Goal: Task Accomplishment & Management: Manage account settings

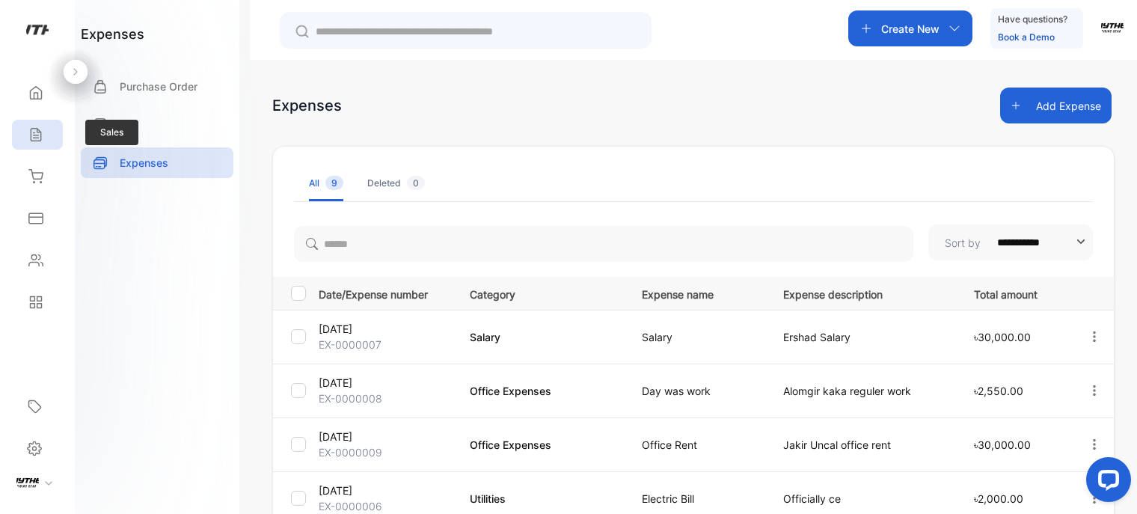
click at [34, 129] on icon at bounding box center [36, 135] width 10 height 13
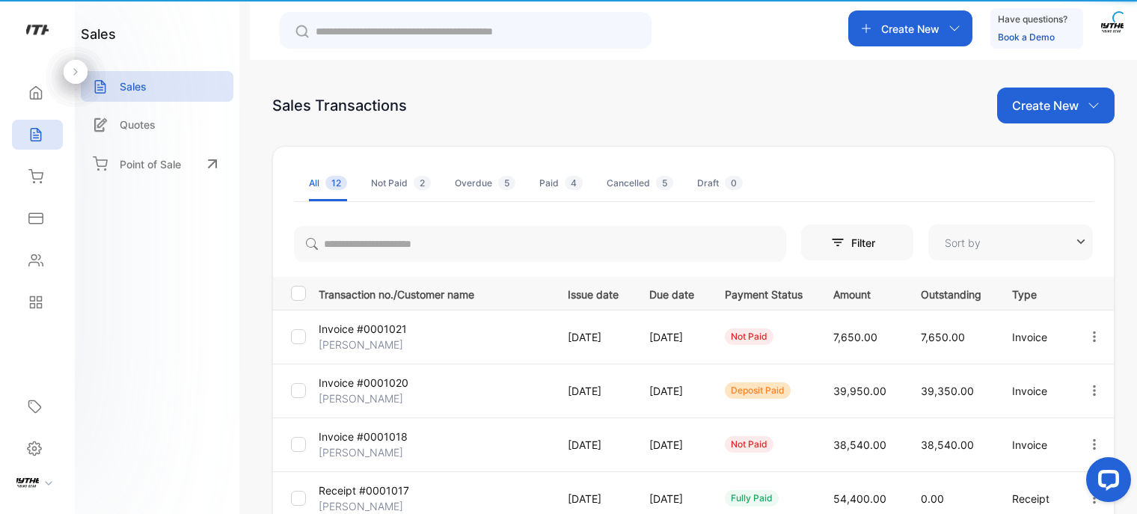
type input "**********"
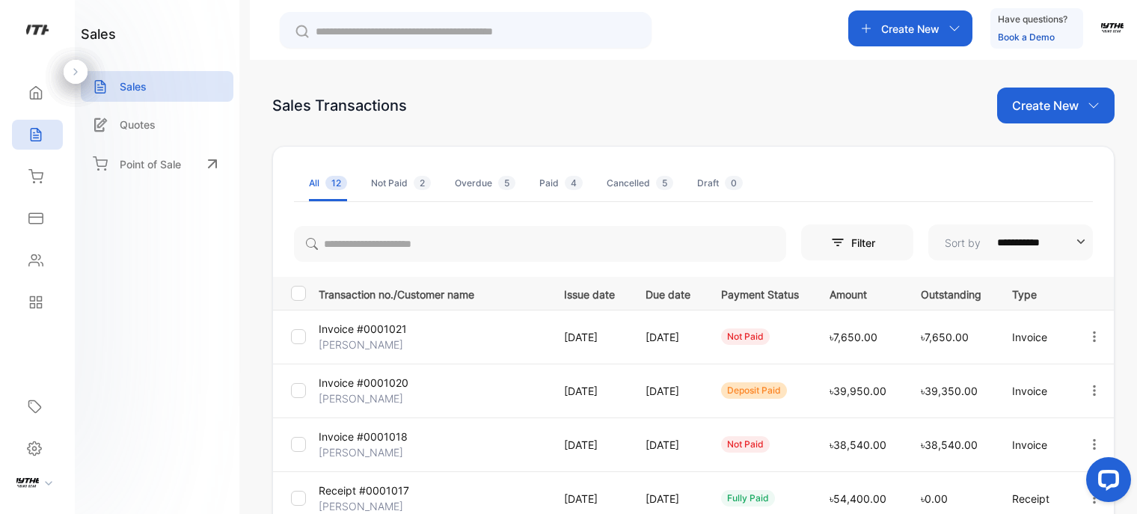
click at [811, 349] on td "৳7,650.00" at bounding box center [856, 337] width 91 height 54
click at [362, 334] on p "Invoice #0001021" at bounding box center [363, 329] width 88 height 16
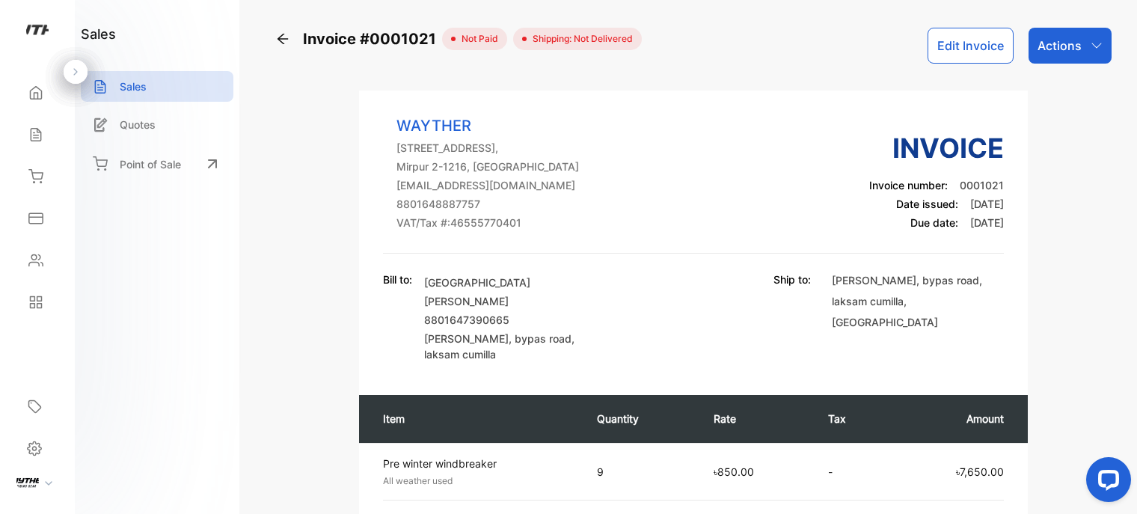
click at [1055, 47] on p "Actions" at bounding box center [1059, 46] width 44 height 18
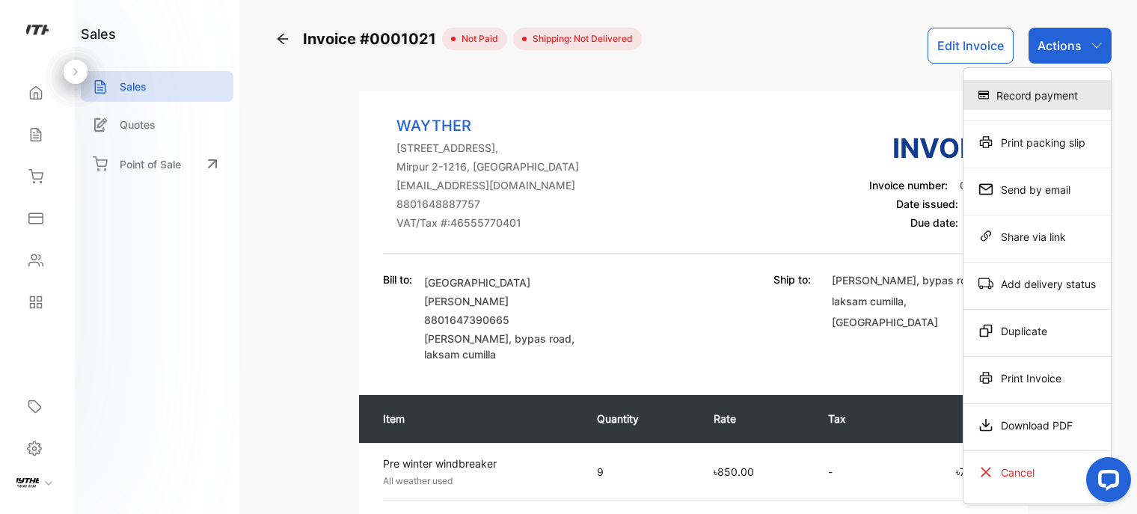
click at [1051, 90] on div "Record payment" at bounding box center [1036, 95] width 147 height 30
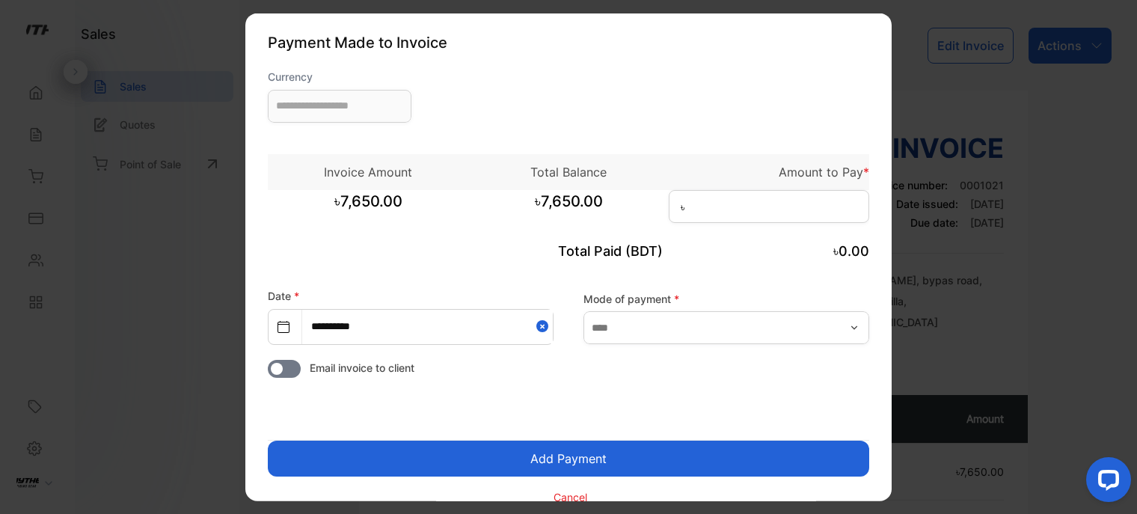
type input "**********"
click at [701, 325] on input "text" at bounding box center [726, 327] width 286 height 33
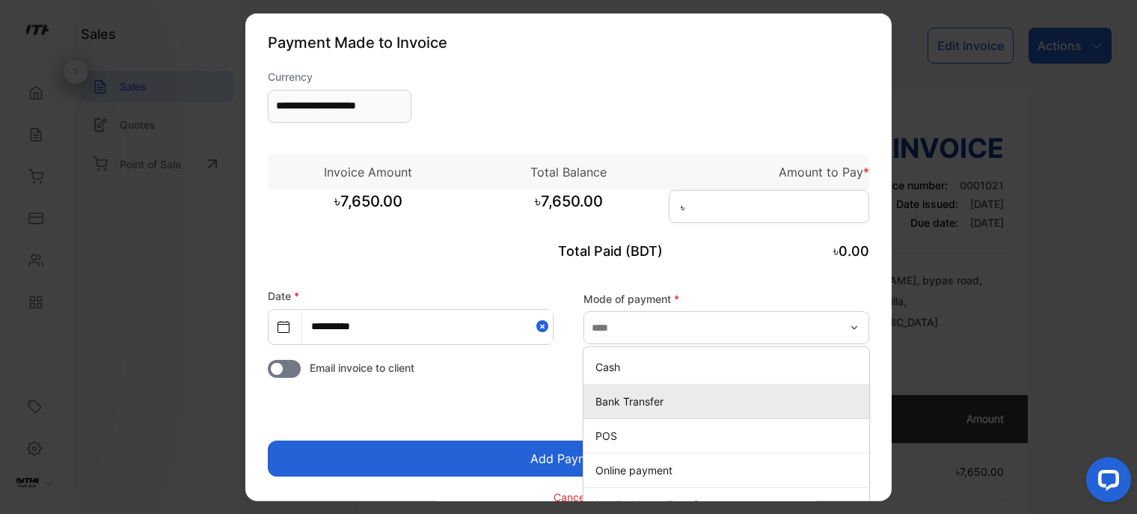
click at [667, 401] on p "Bank Transfer" at bounding box center [729, 401] width 268 height 16
type input "**********"
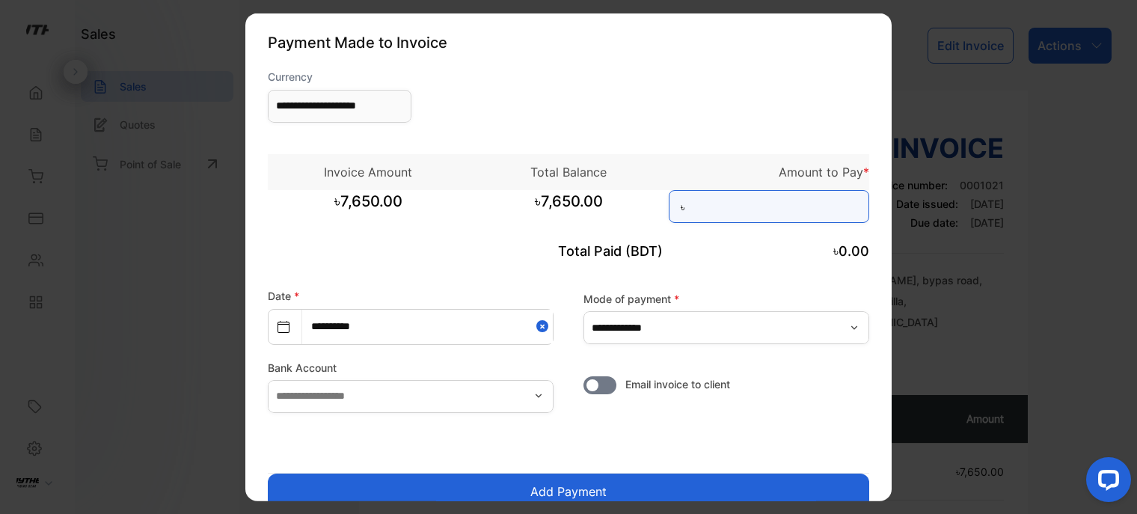
click at [717, 221] on input at bounding box center [769, 205] width 200 height 33
type input "*****"
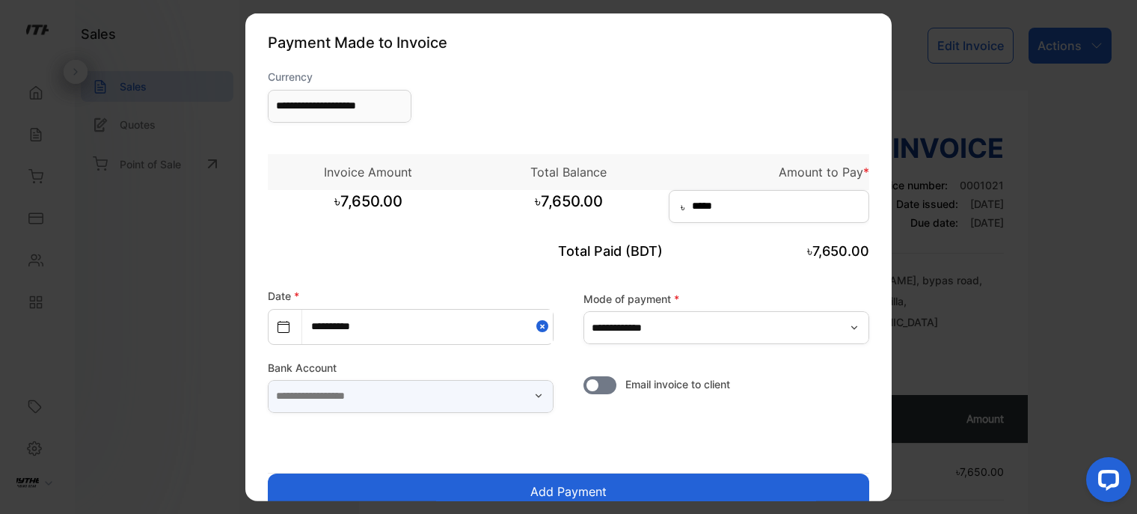
click at [524, 396] on input "text" at bounding box center [411, 395] width 286 height 33
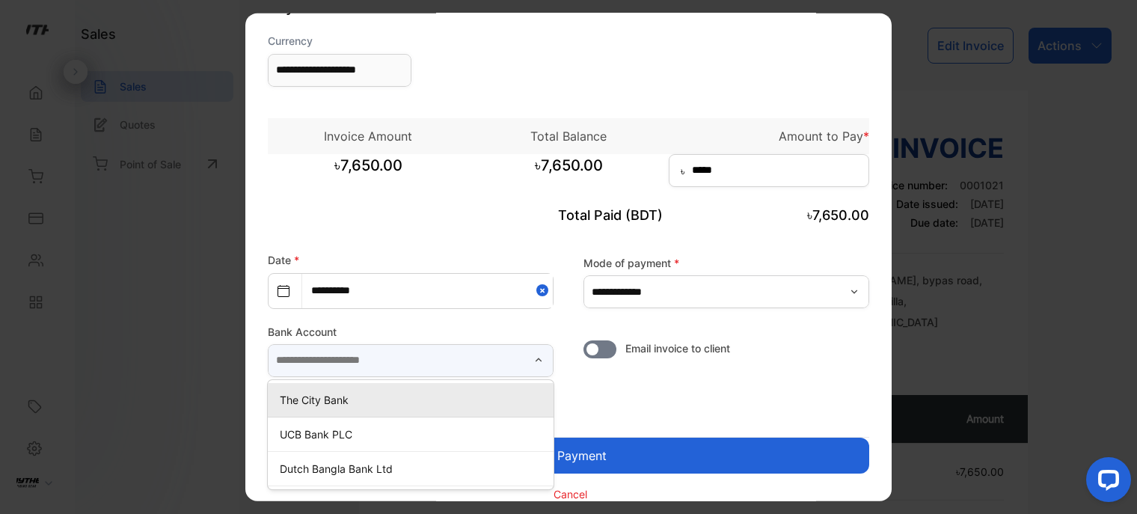
scroll to position [55, 0]
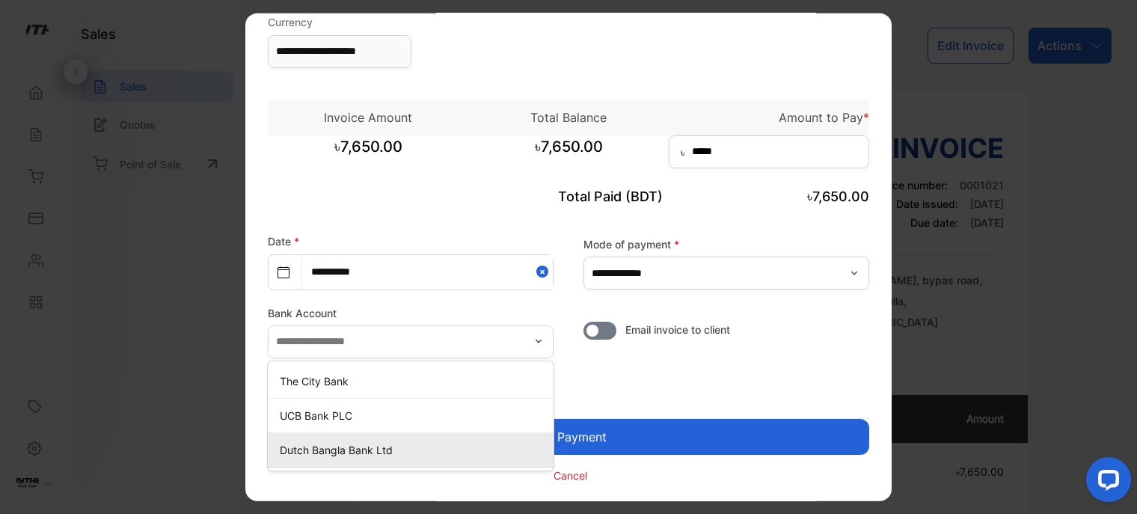
click at [314, 461] on li "Dutch Bangla Bank Ltd" at bounding box center [411, 449] width 286 height 34
type input "**********"
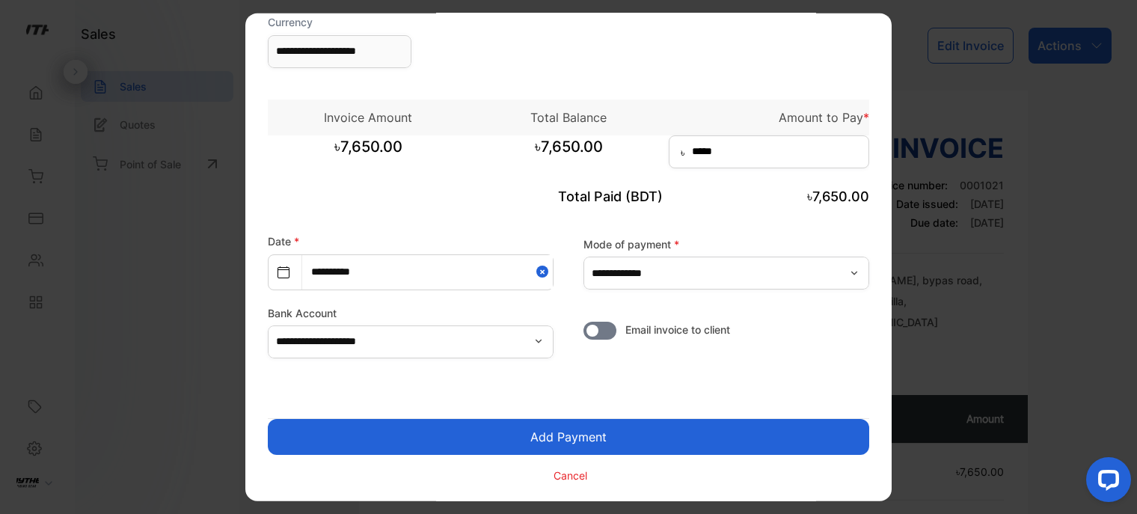
click at [540, 435] on button "Add Payment" at bounding box center [568, 436] width 601 height 36
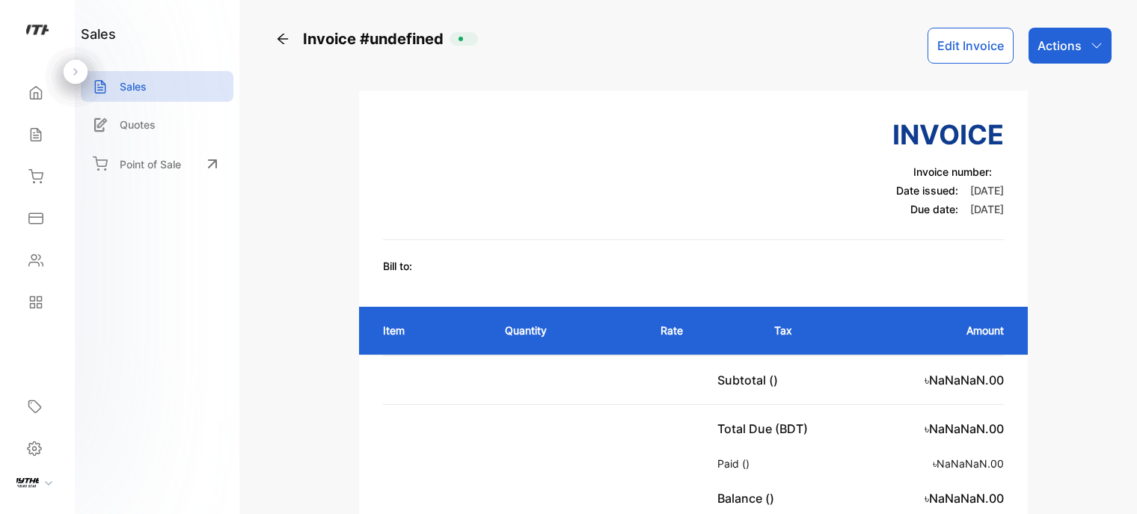
click at [1044, 61] on div "Actions" at bounding box center [1069, 46] width 83 height 36
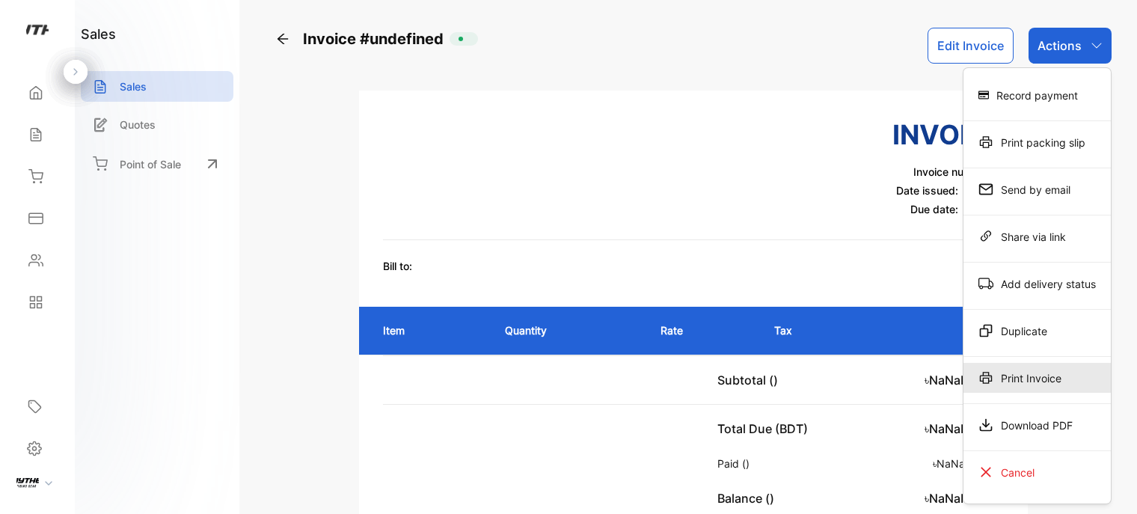
click at [1040, 373] on div "Print Invoice" at bounding box center [1036, 378] width 147 height 30
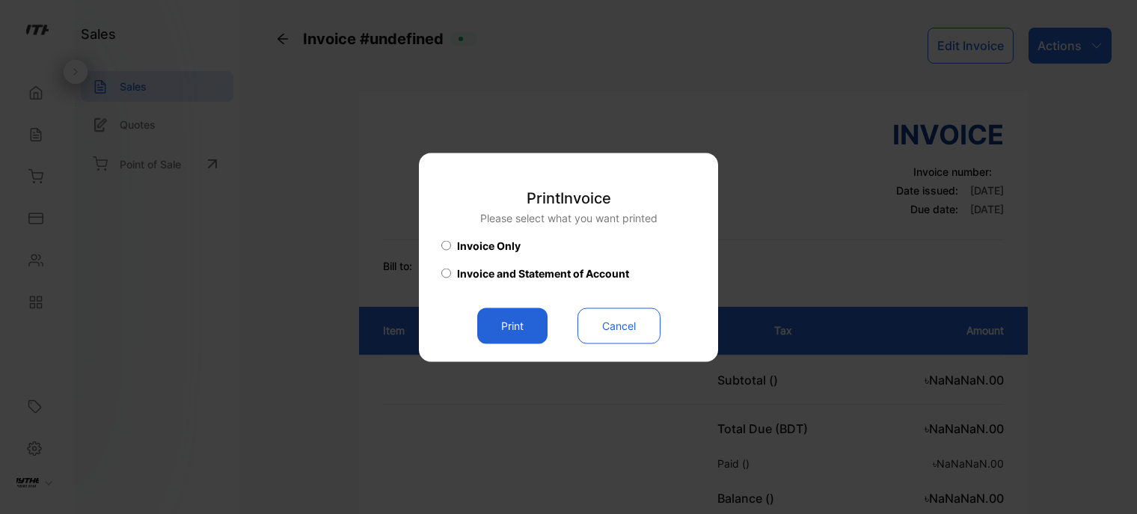
click at [523, 331] on button "Print" at bounding box center [512, 325] width 70 height 36
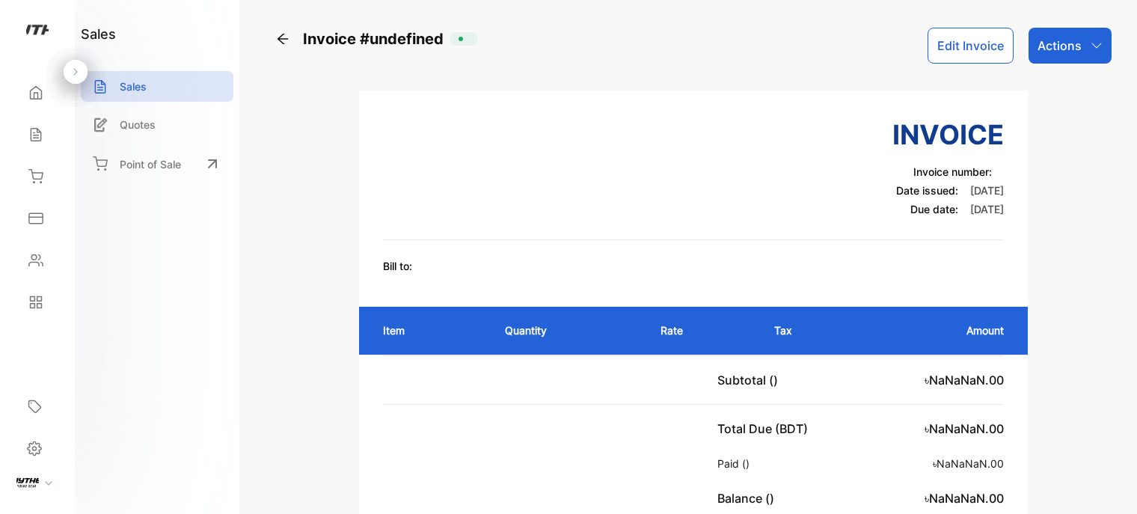
click at [50, 103] on div "Home" at bounding box center [37, 93] width 51 height 30
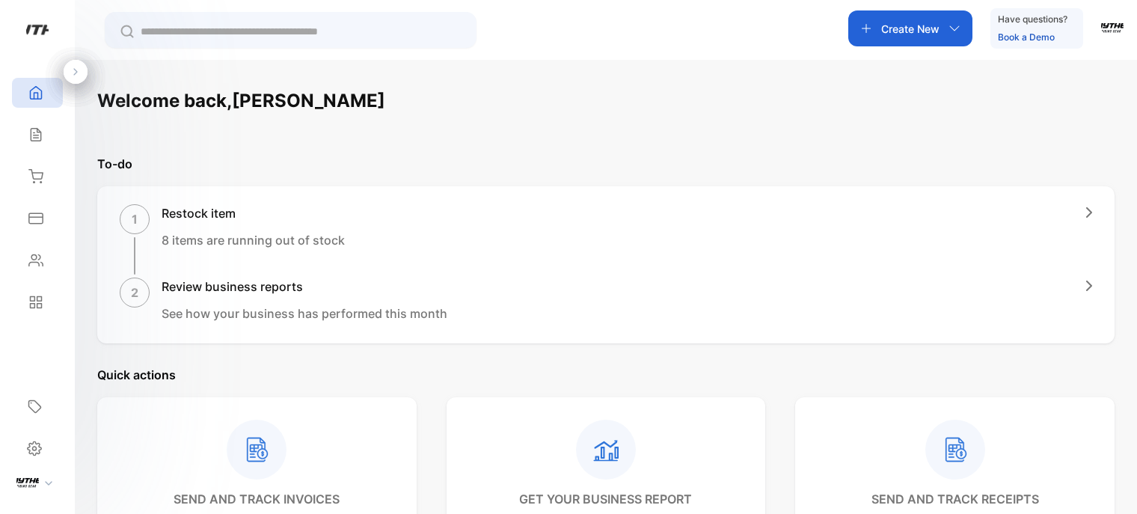
click at [48, 147] on div "Sales" at bounding box center [37, 135] width 51 height 30
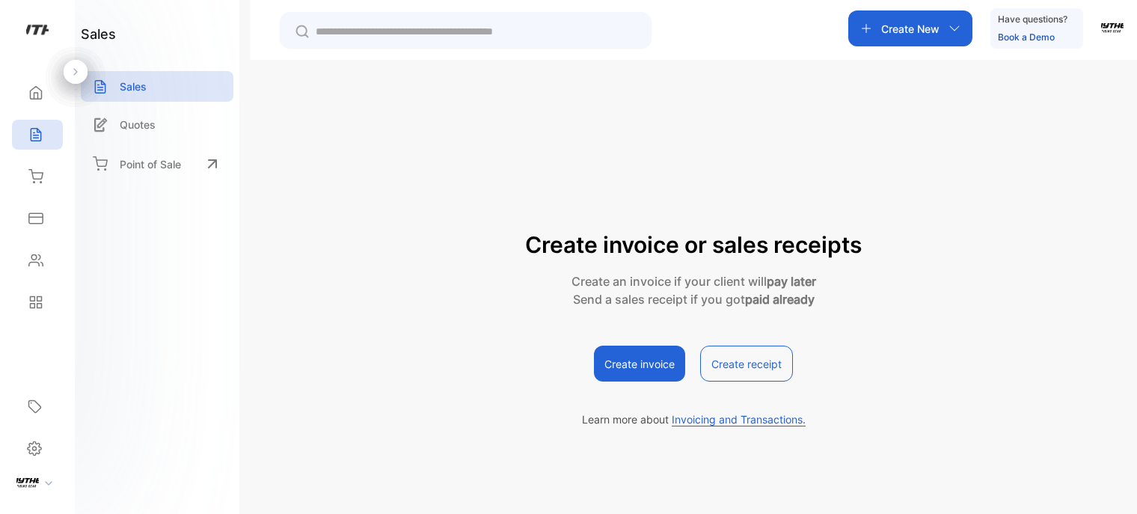
click at [47, 140] on div "Sales" at bounding box center [37, 135] width 51 height 30
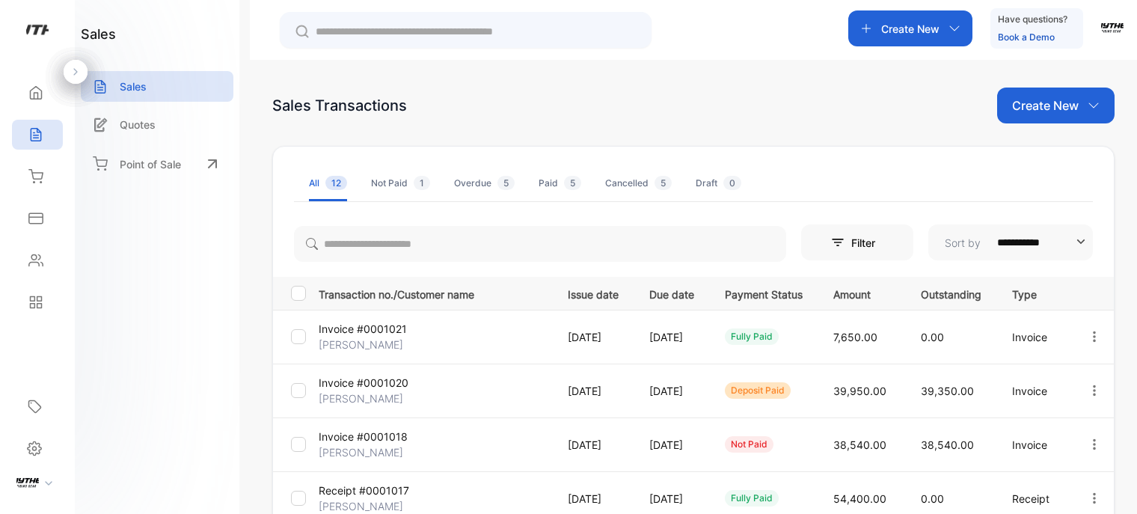
click at [1004, 339] on td "Invoice" at bounding box center [1031, 337] width 75 height 54
click at [394, 328] on p "Invoice #0001021" at bounding box center [363, 329] width 88 height 16
click at [1093, 337] on icon "button" at bounding box center [1093, 336] width 13 height 13
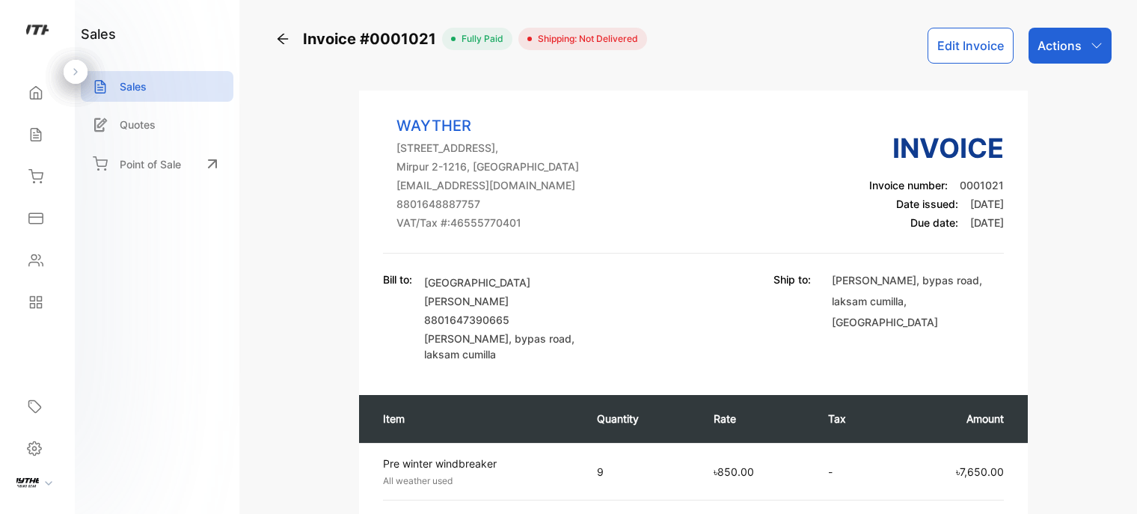
click at [1092, 46] on icon "button" at bounding box center [1096, 46] width 12 height 12
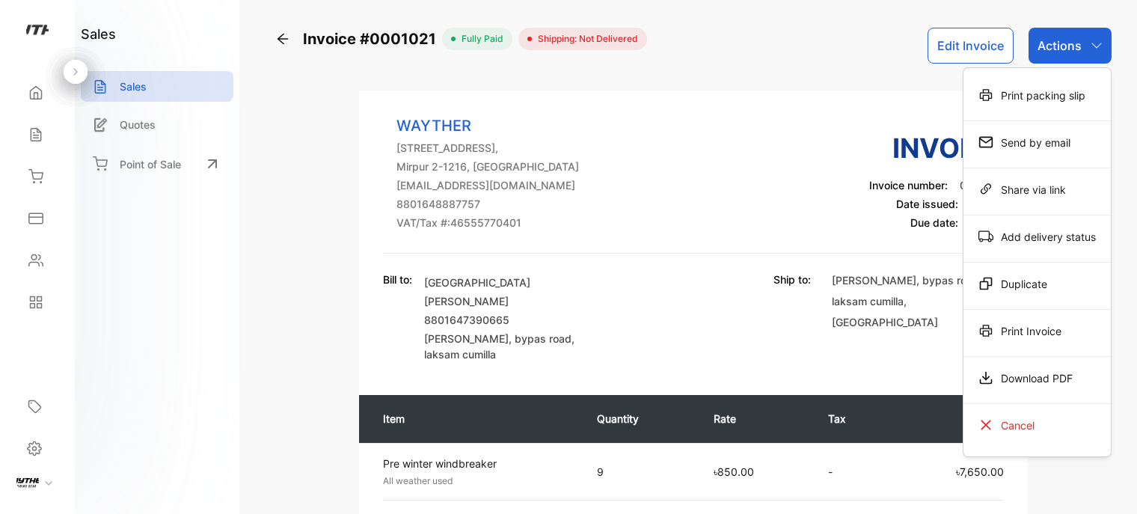
click at [1041, 93] on div "Print packing slip" at bounding box center [1036, 95] width 147 height 30
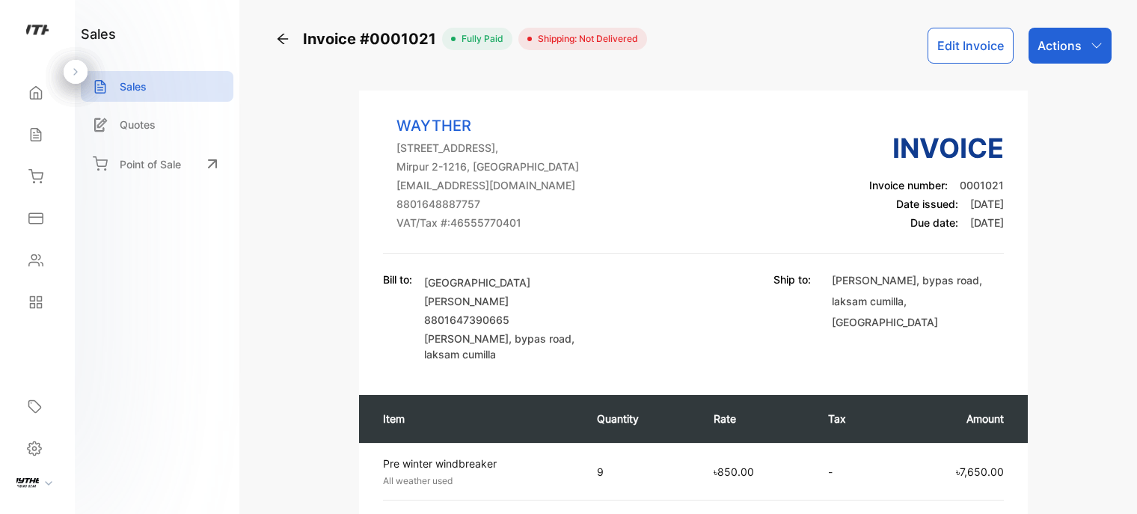
click at [1080, 49] on div "Actions" at bounding box center [1069, 46] width 83 height 36
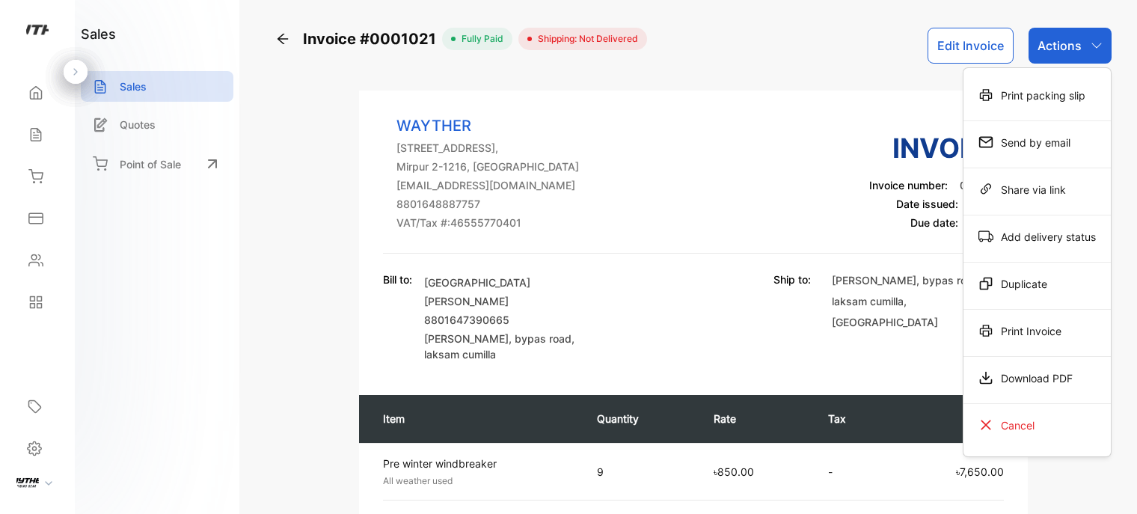
click at [1063, 334] on div "Print Invoice" at bounding box center [1036, 331] width 147 height 30
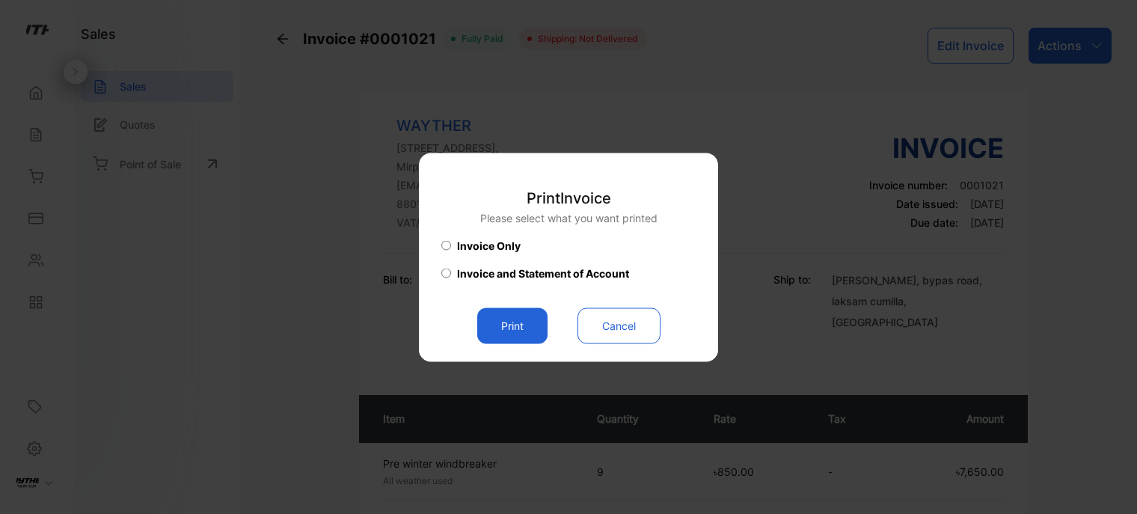
click at [518, 316] on button "Print" at bounding box center [512, 325] width 70 height 36
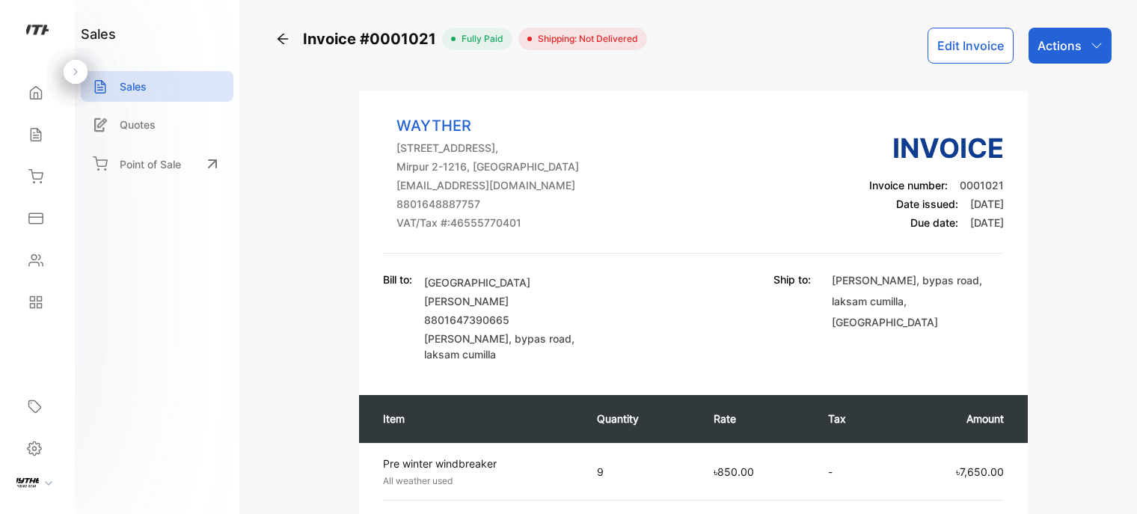
click at [695, 289] on div "Bill to: Bikers Station Sahadat Hossain 8801647390665 Sabina monjil, bypas road…" at bounding box center [693, 316] width 621 height 90
click at [1090, 50] on icon "button" at bounding box center [1096, 46] width 12 height 12
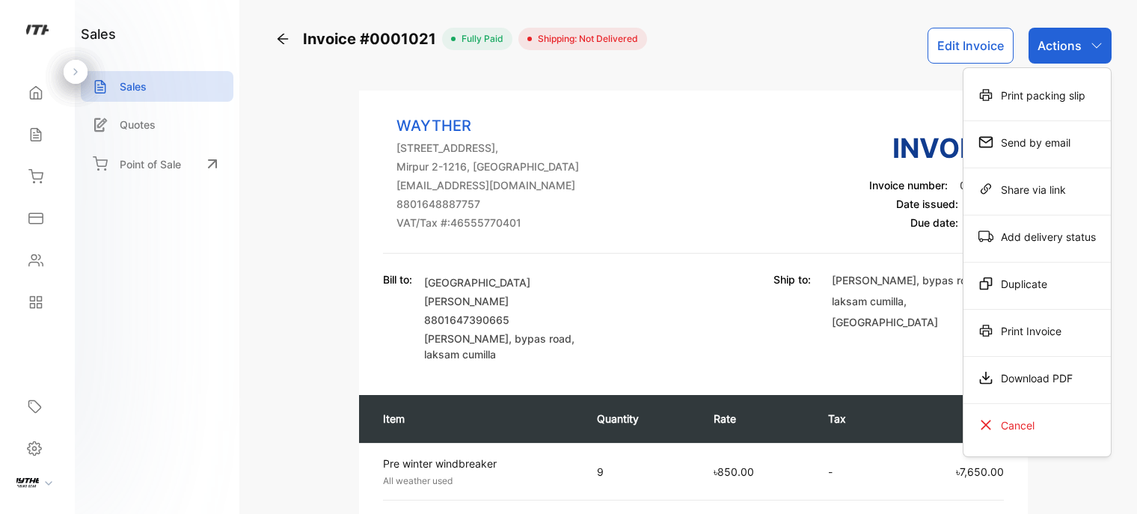
click at [1063, 93] on div "Print packing slip" at bounding box center [1036, 95] width 147 height 30
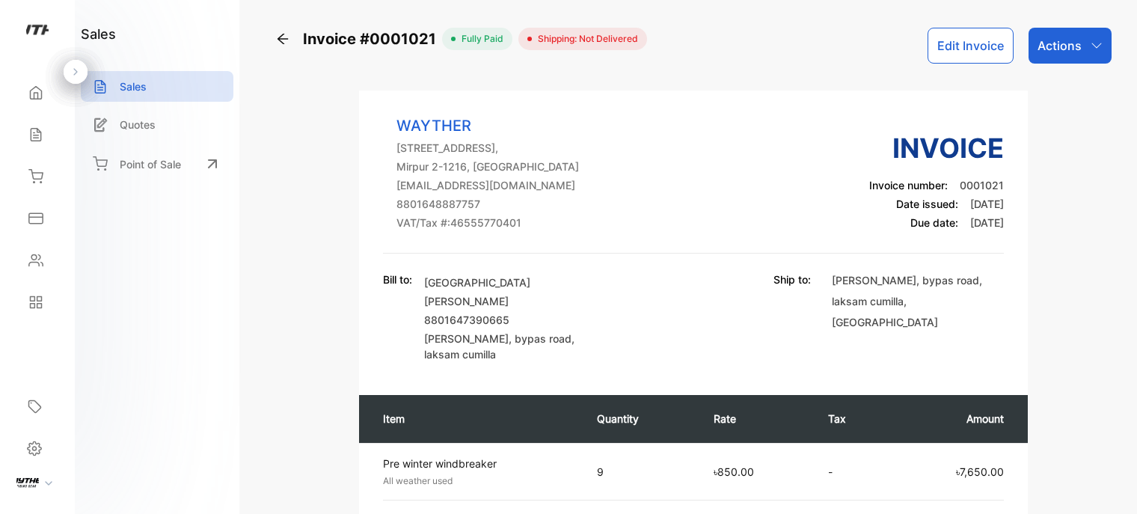
click at [1086, 35] on div "Actions" at bounding box center [1069, 46] width 83 height 36
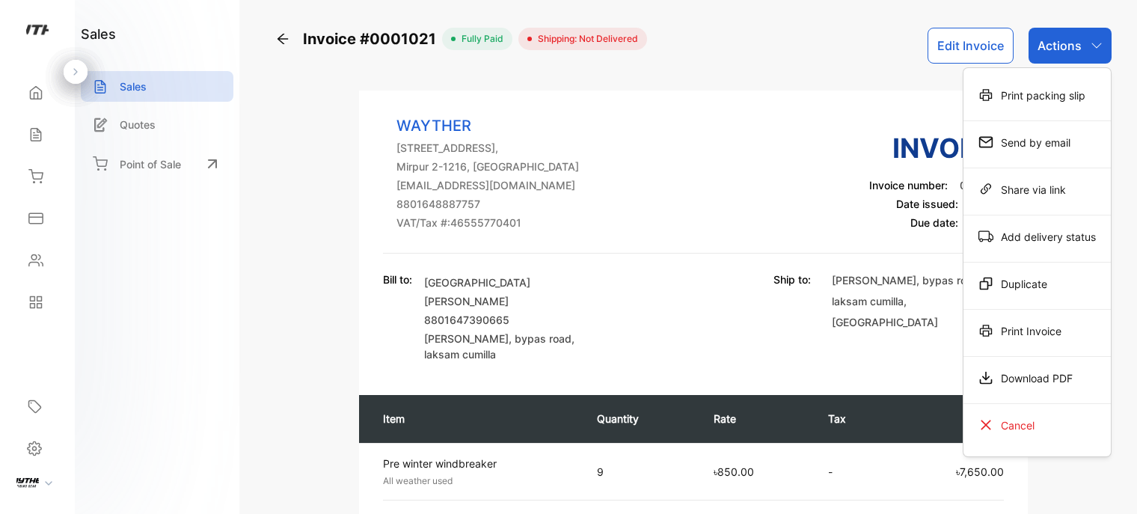
click at [1079, 245] on div "Add delivery status" at bounding box center [1036, 236] width 147 height 30
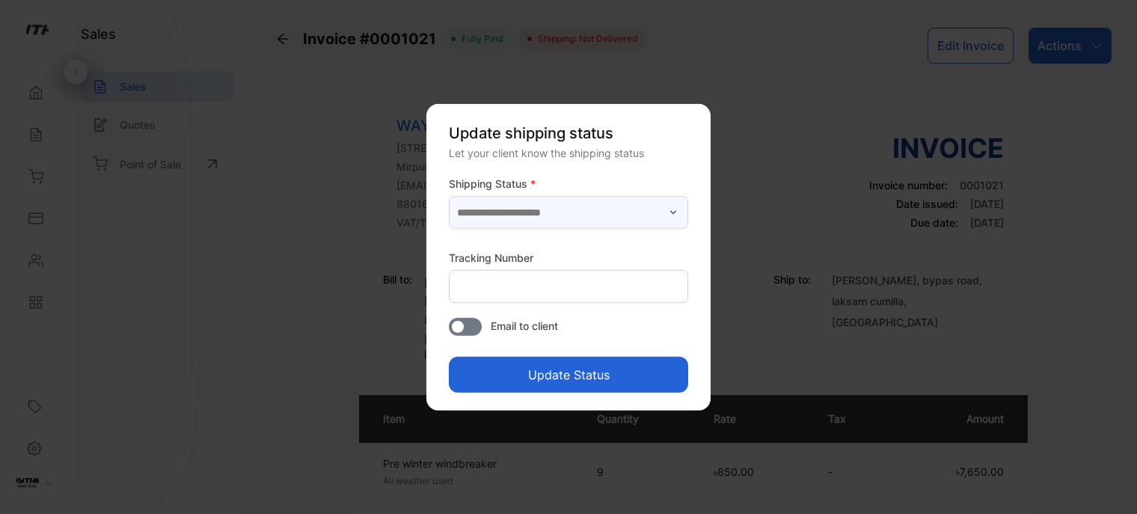
click at [629, 211] on input "text" at bounding box center [568, 212] width 239 height 33
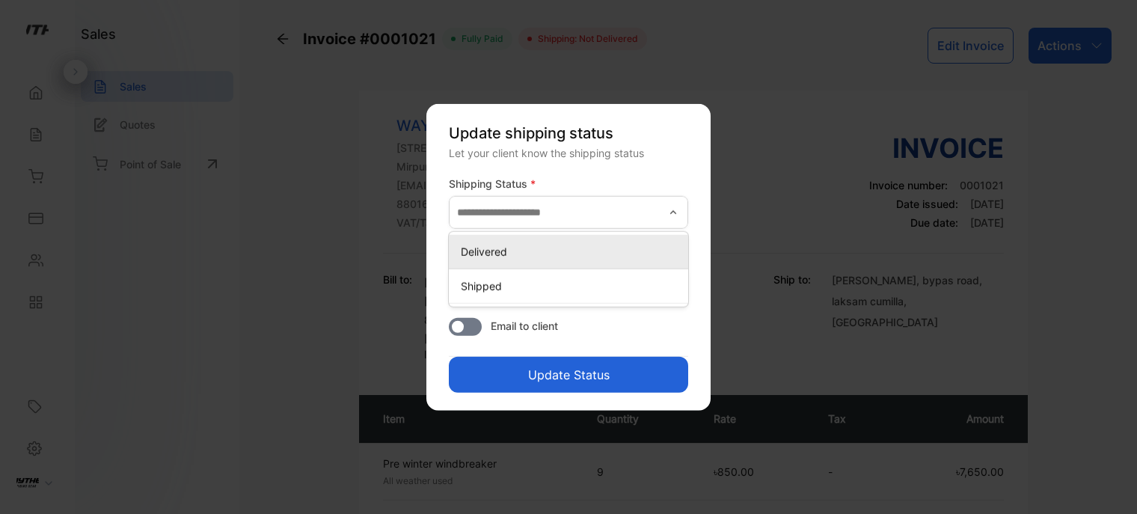
click at [649, 247] on p "Delivered" at bounding box center [571, 252] width 221 height 16
type input "*********"
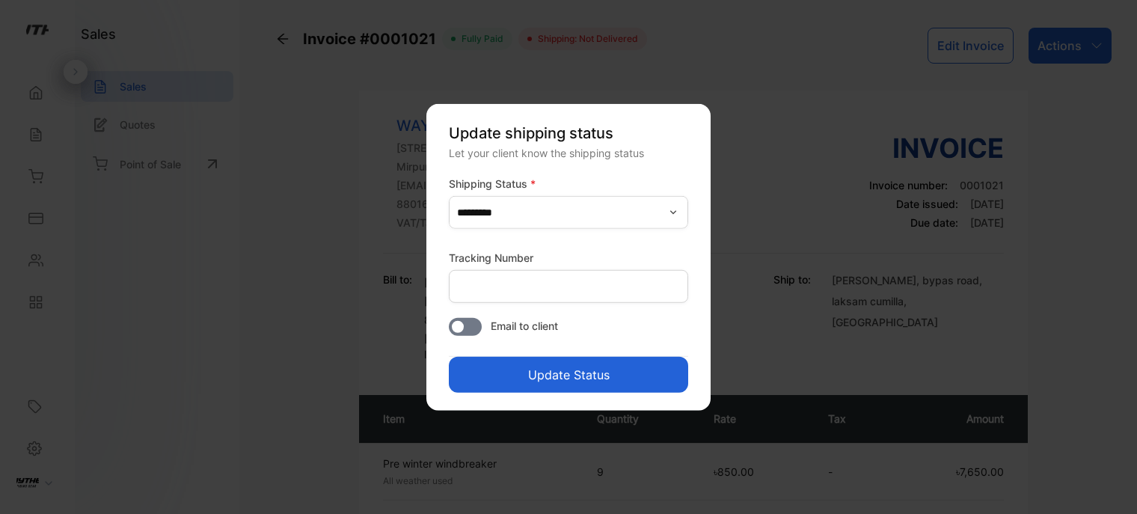
click at [608, 379] on button "Update Status" at bounding box center [568, 375] width 239 height 36
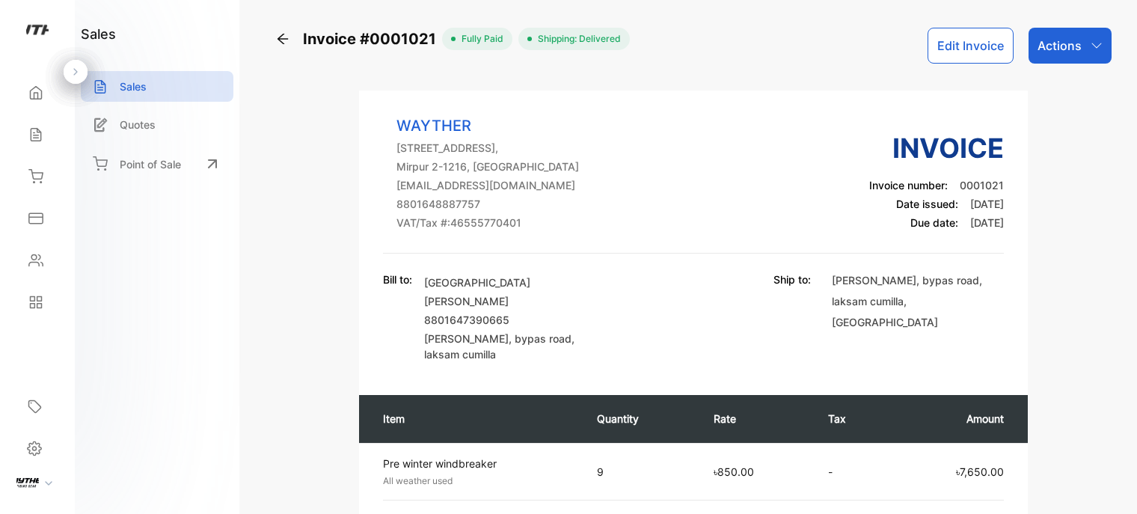
click at [1092, 48] on icon "button" at bounding box center [1096, 46] width 12 height 12
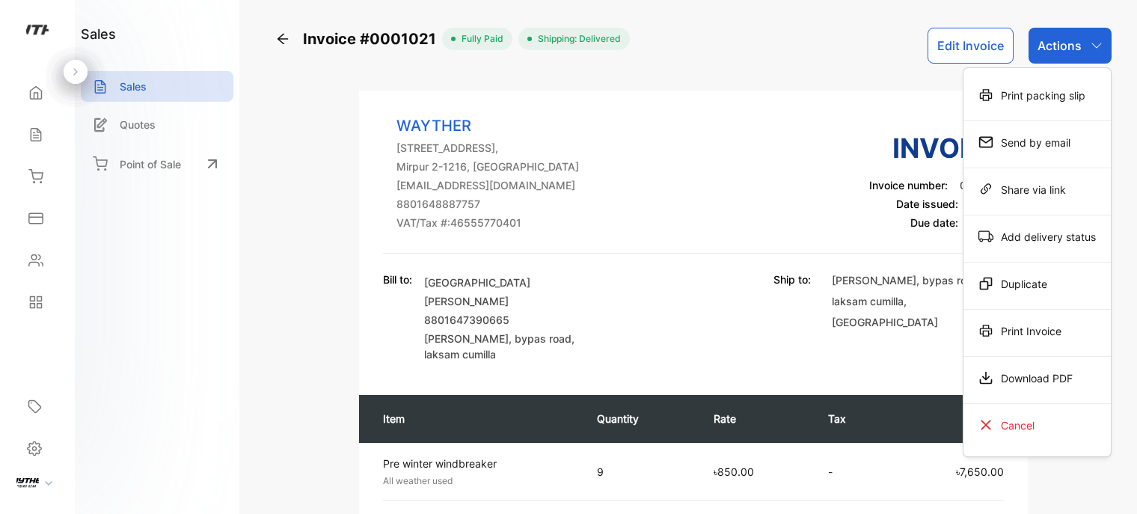
click at [1040, 330] on div "Print Invoice" at bounding box center [1036, 331] width 147 height 30
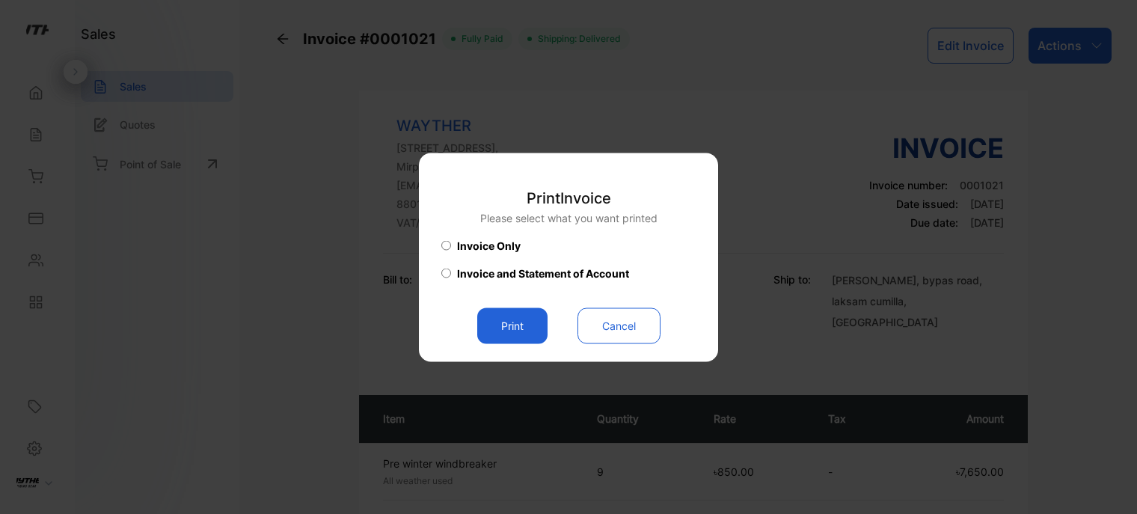
click at [513, 321] on button "Print" at bounding box center [512, 325] width 70 height 36
